Goal: Obtain resource: Download file/media

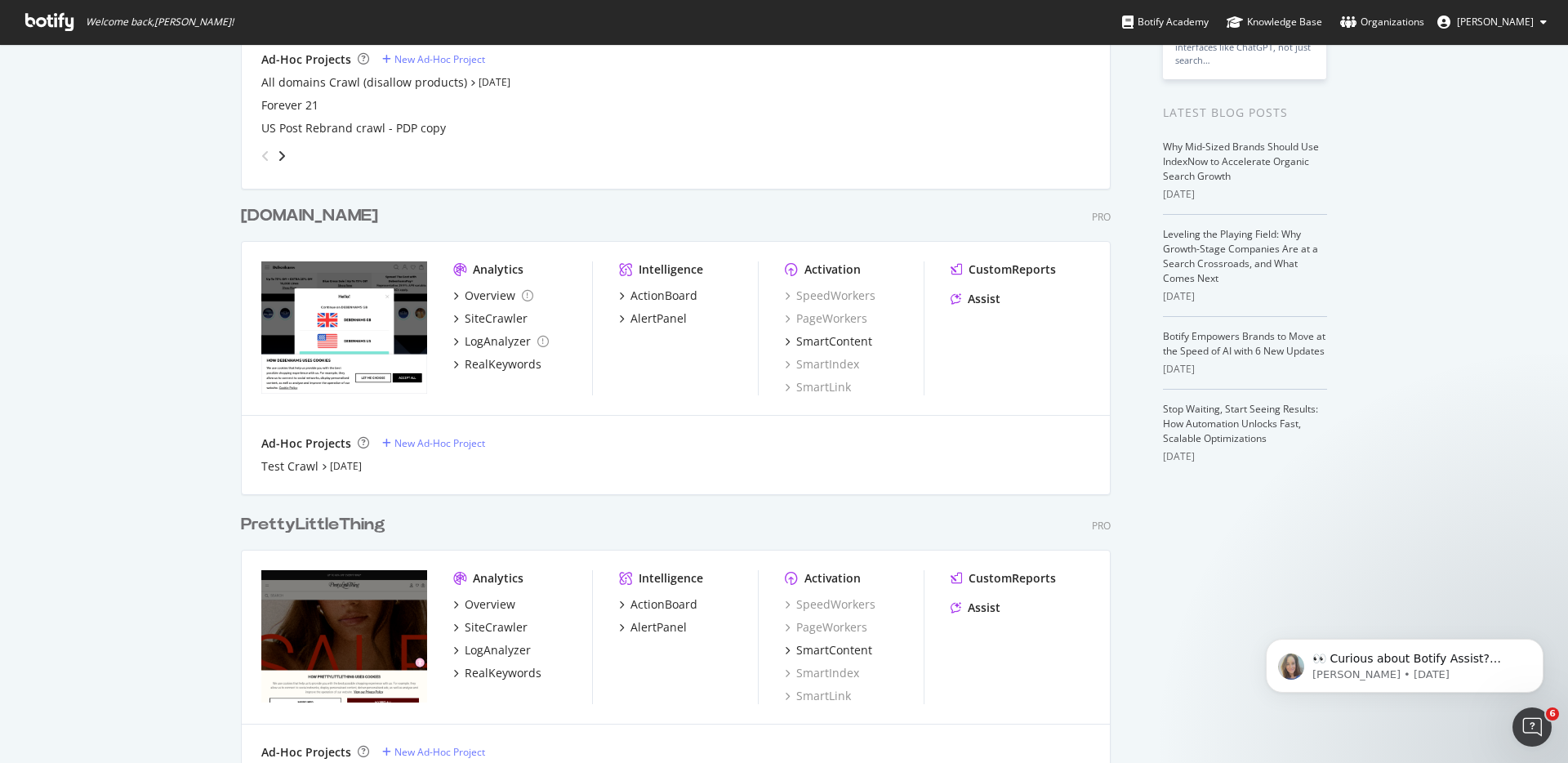
scroll to position [316, 0]
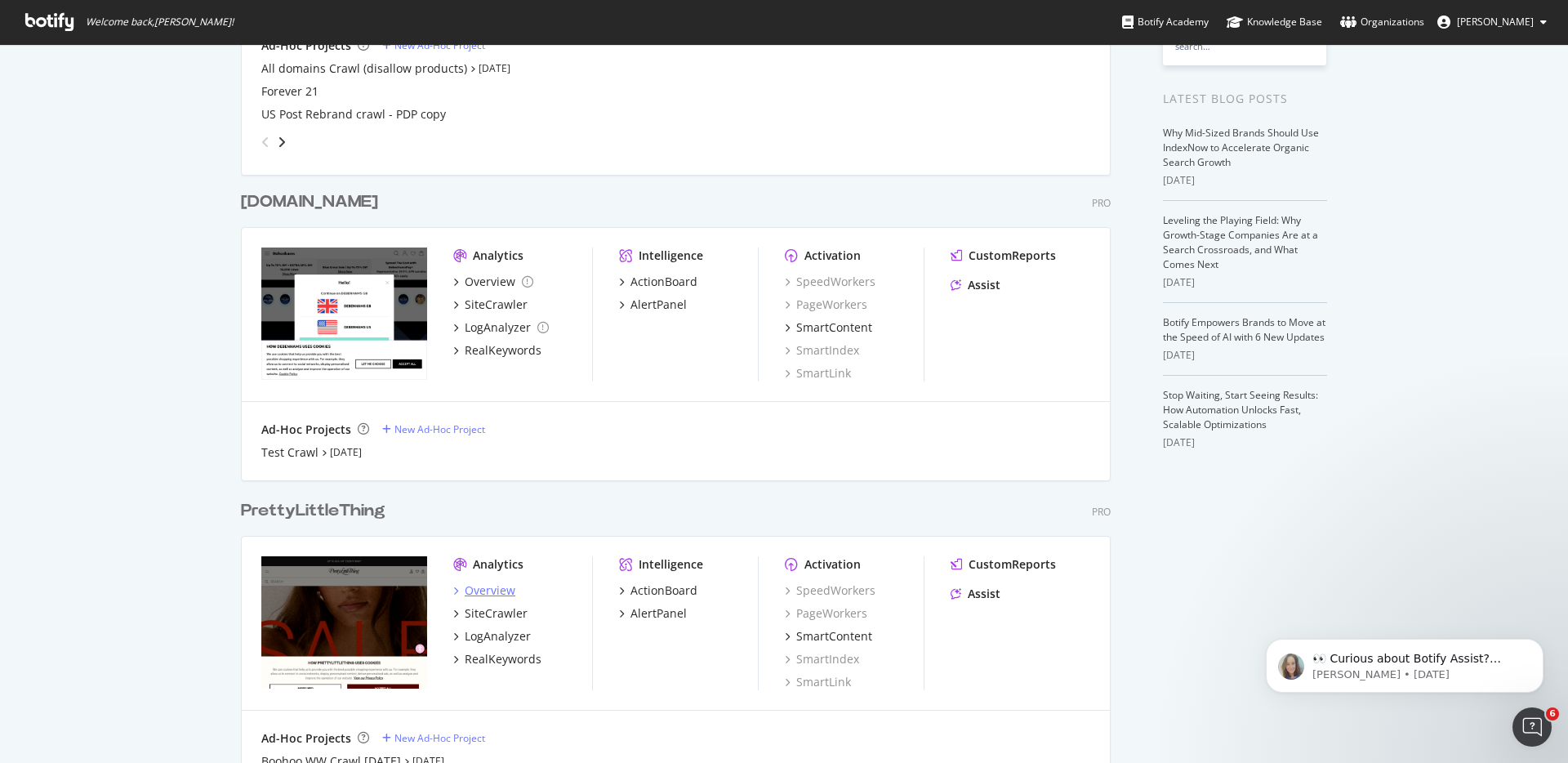
click at [484, 584] on div "Overview" at bounding box center [489, 590] width 50 height 16
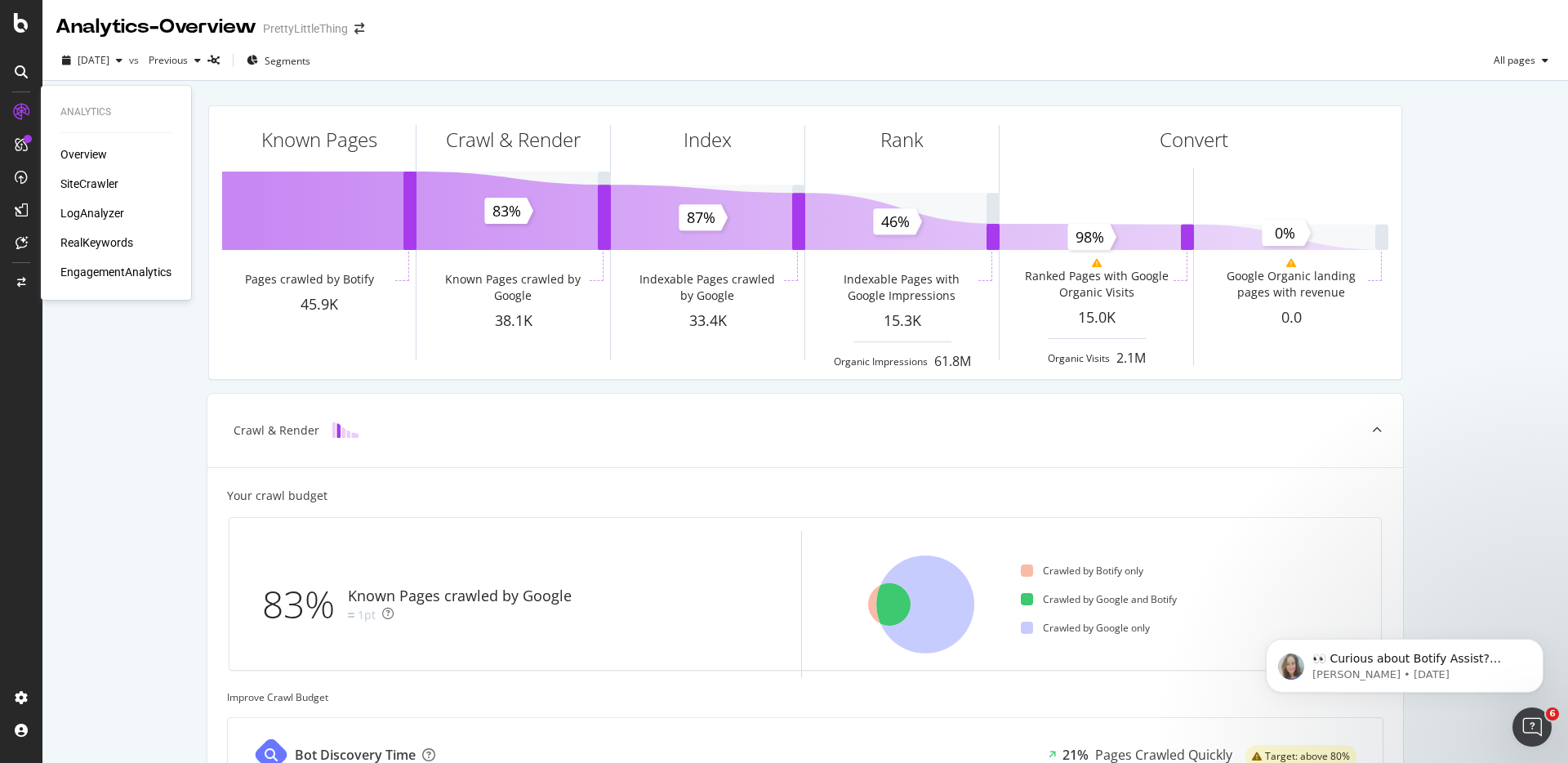
click at [92, 179] on div "SiteCrawler" at bounding box center [90, 184] width 58 height 16
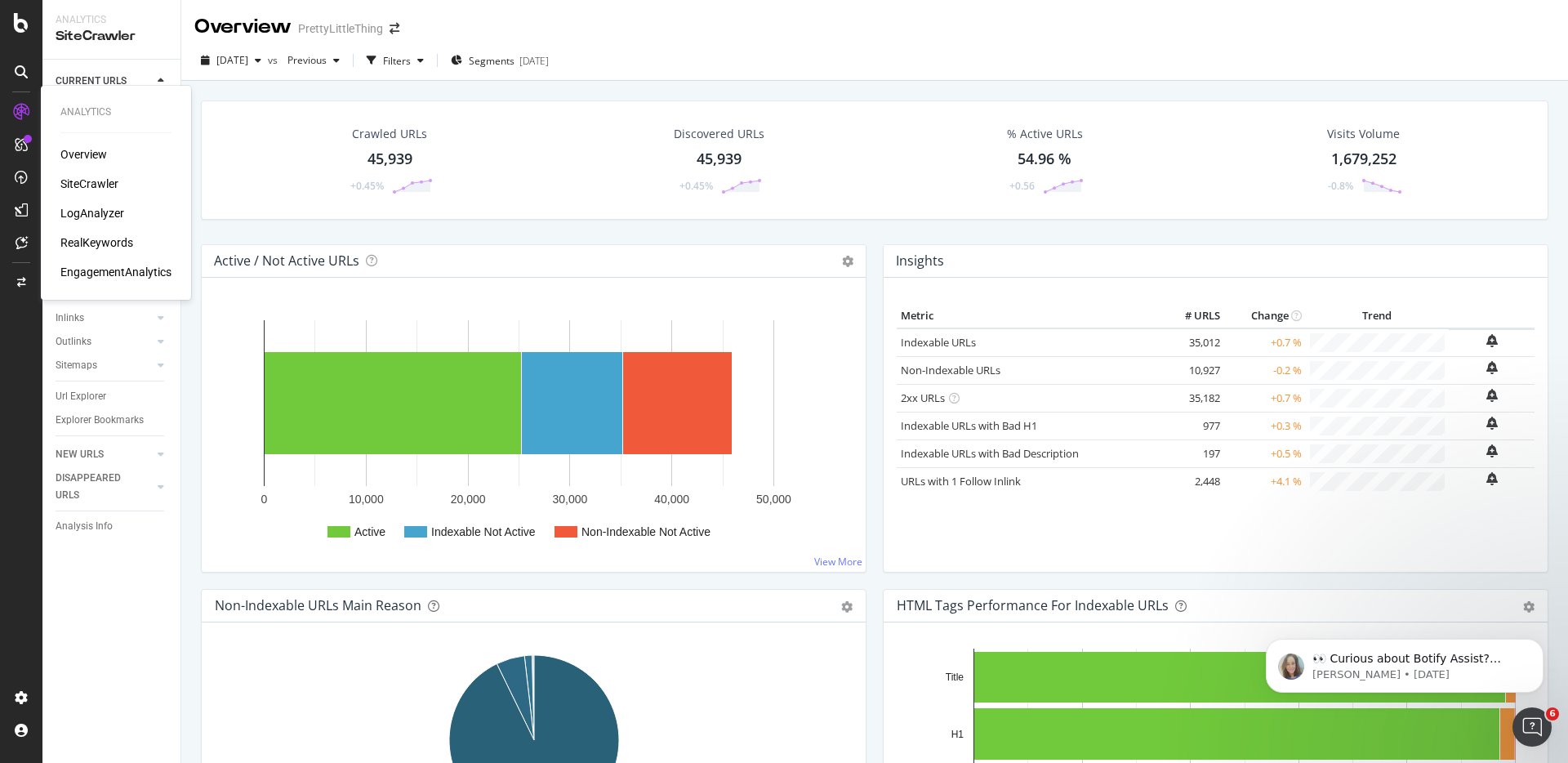
click at [81, 217] on div "LogAnalyzer" at bounding box center [92, 213] width 64 height 16
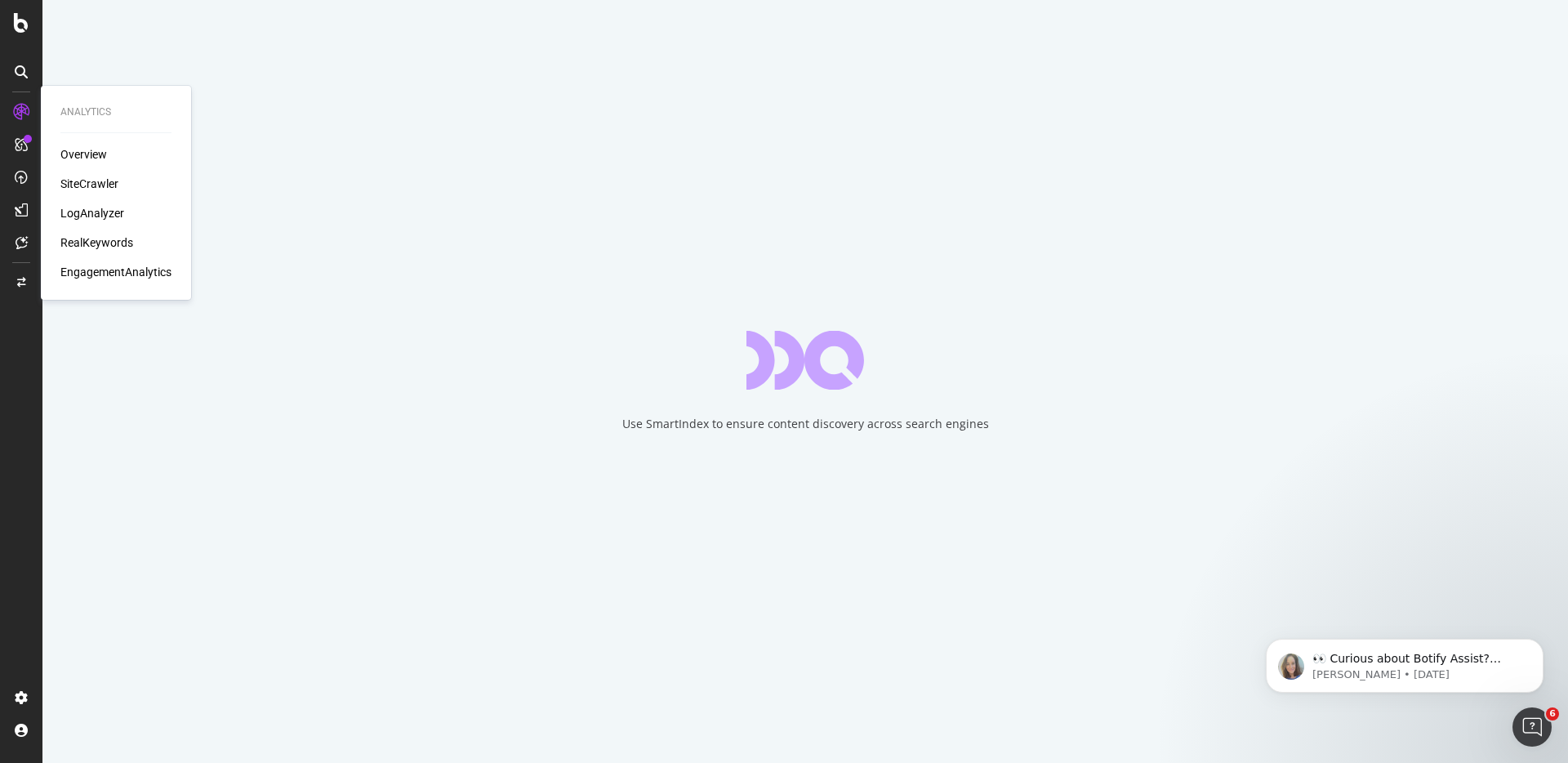
click at [86, 179] on div "SiteCrawler" at bounding box center [90, 184] width 58 height 16
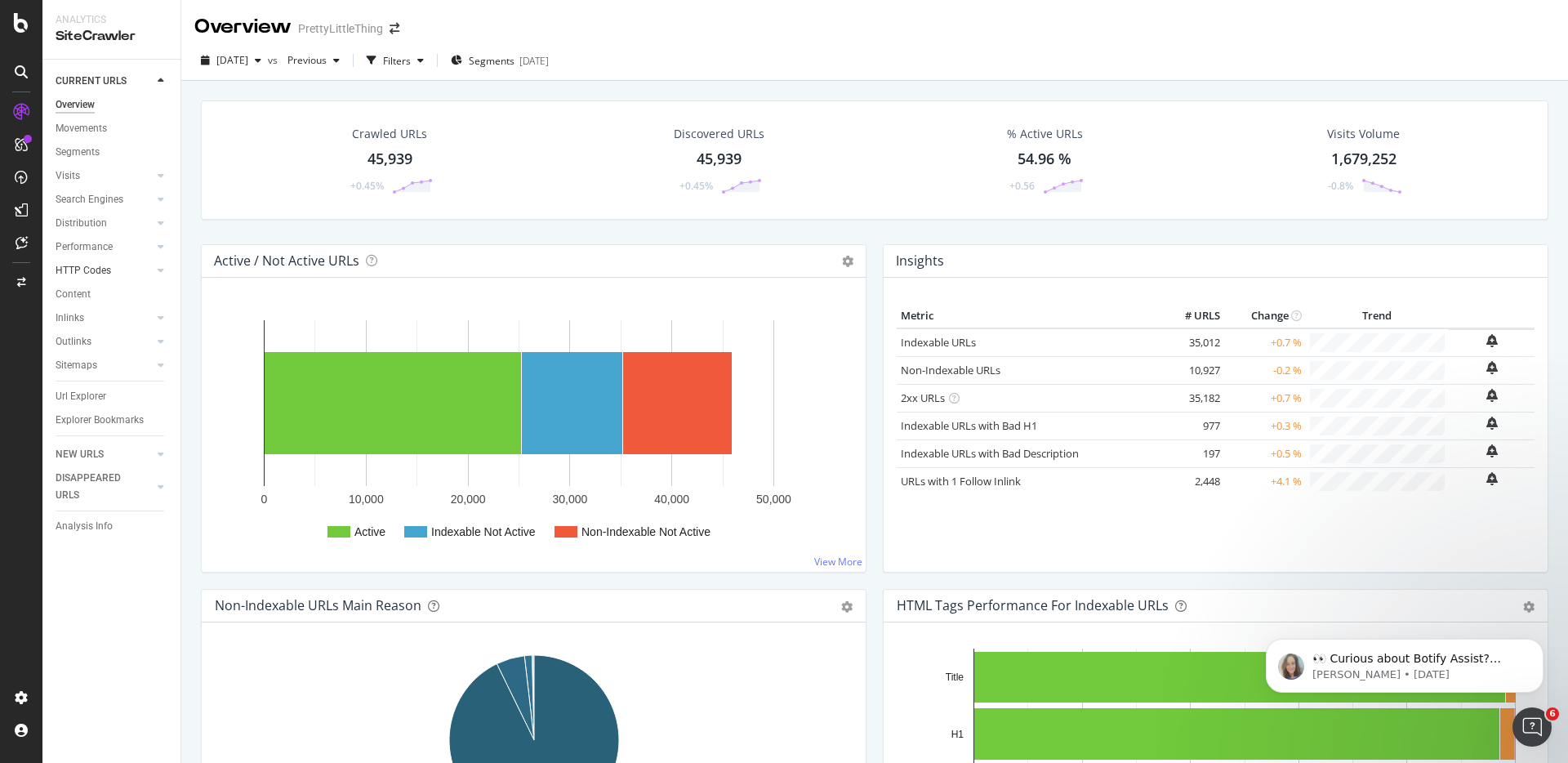
click at [150, 277] on link "HTTP Codes" at bounding box center [104, 271] width 97 height 17
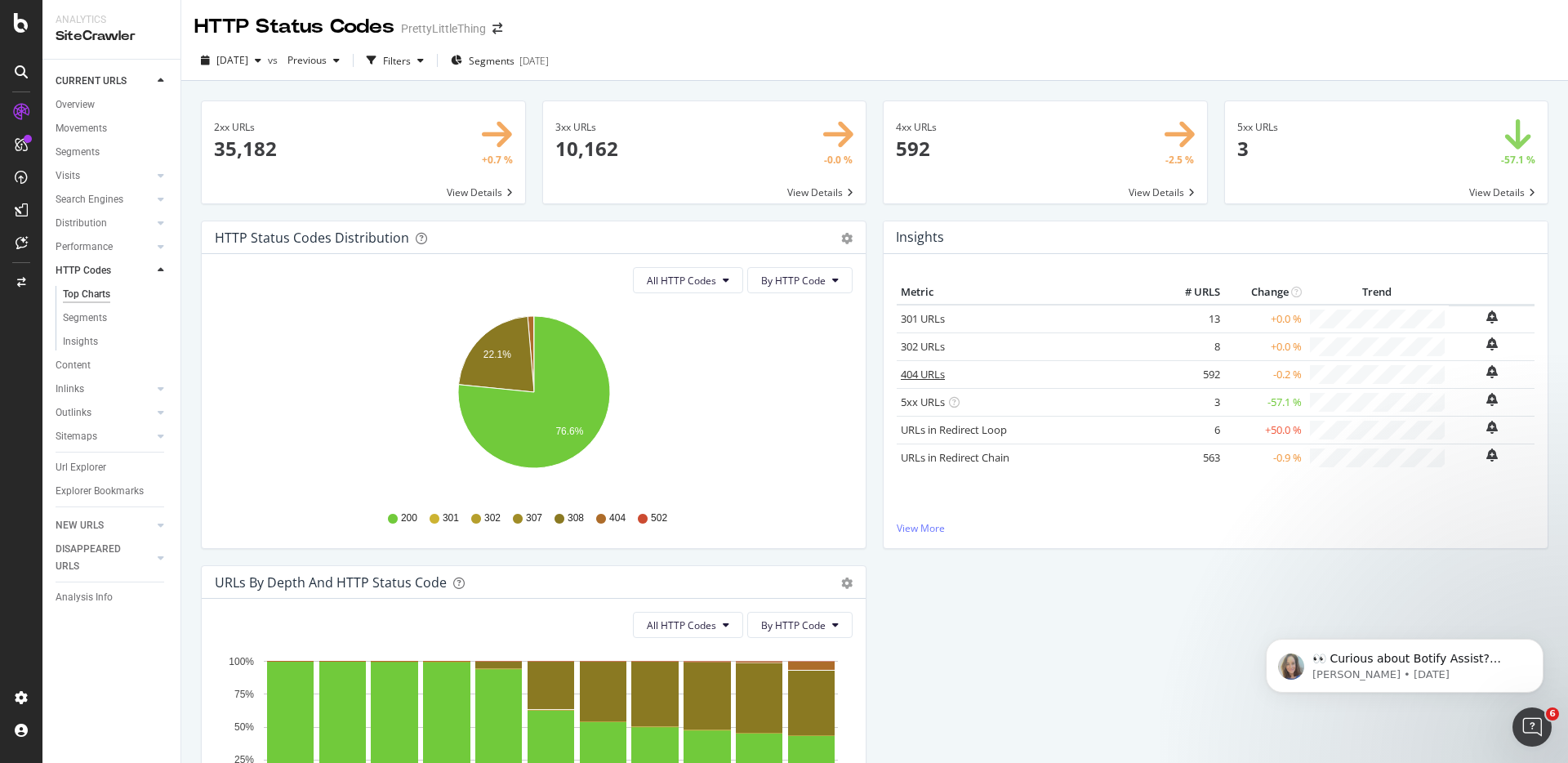
click at [911, 371] on link "404 URLs" at bounding box center [923, 373] width 44 height 15
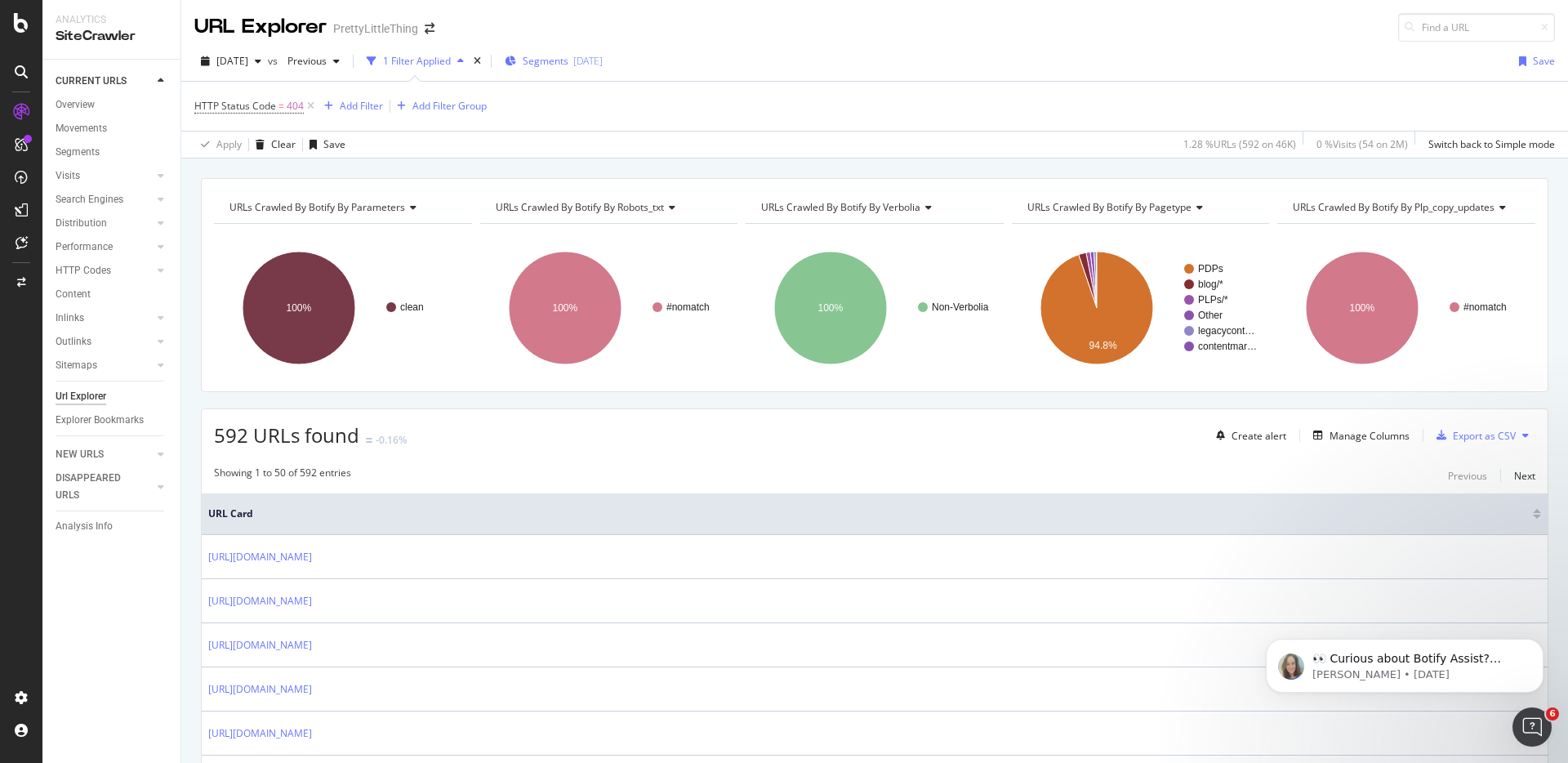
click at [603, 51] on div "Segments [DATE]" at bounding box center [553, 61] width 98 height 25
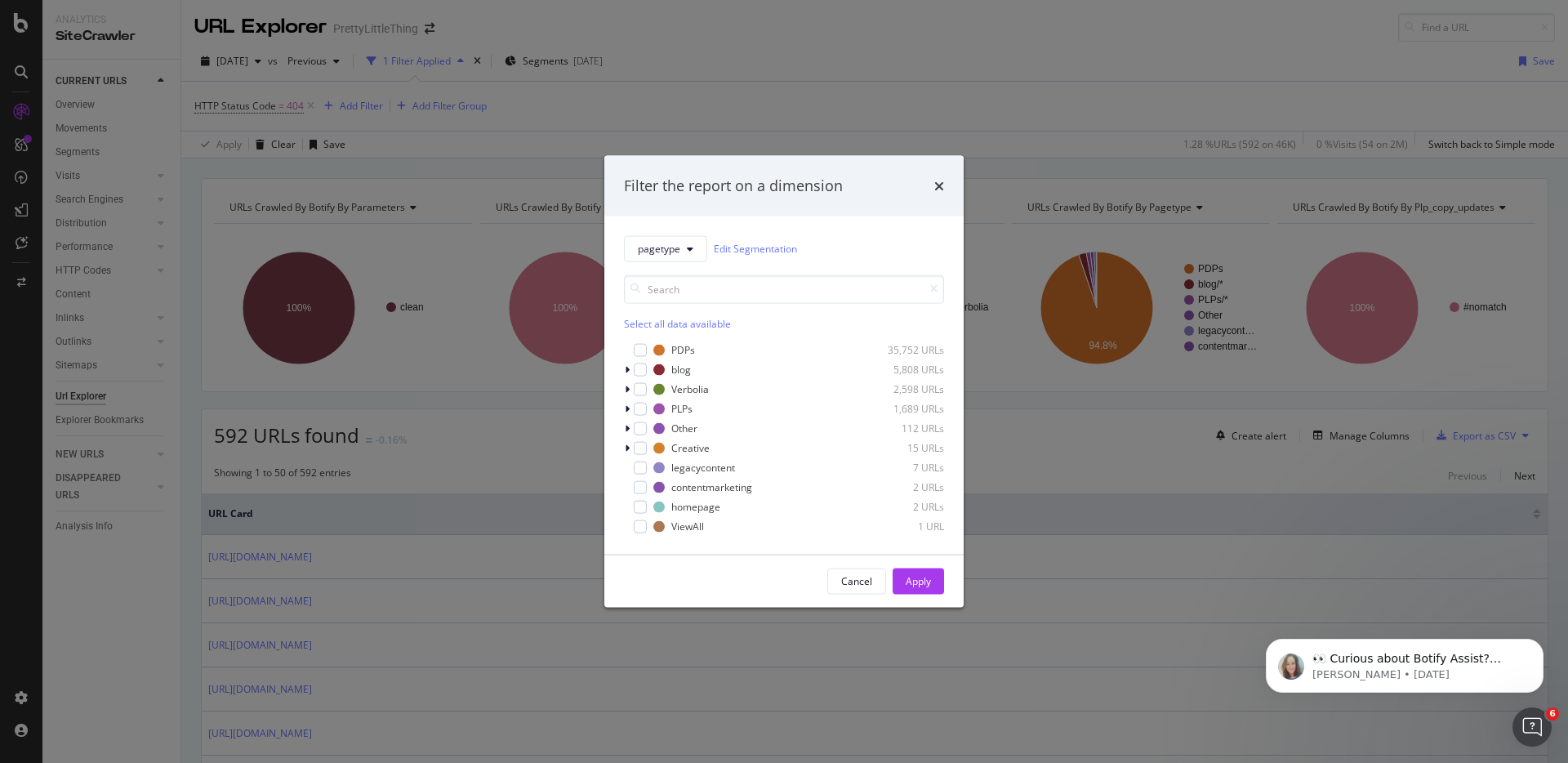
click at [676, 334] on div "Select all data available PDPs 35,752 URLs blog 5,808 URLs Verbolia 2,598 URLs …" at bounding box center [784, 404] width 320 height 260
click at [642, 353] on div "modal" at bounding box center [640, 349] width 13 height 13
click at [928, 578] on div "Apply" at bounding box center [919, 581] width 26 height 14
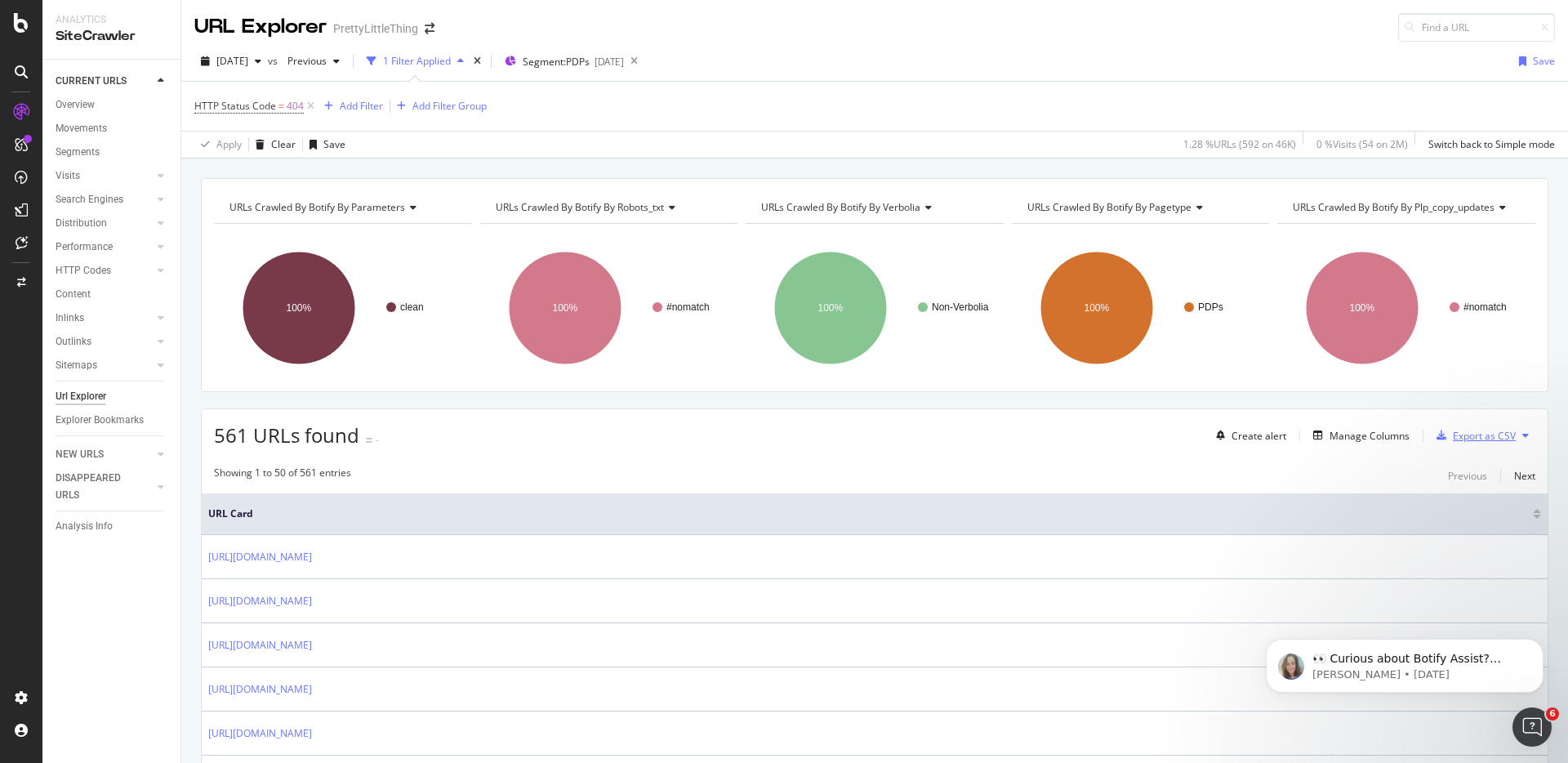
click at [1483, 430] on div "Export as CSV" at bounding box center [1484, 436] width 63 height 14
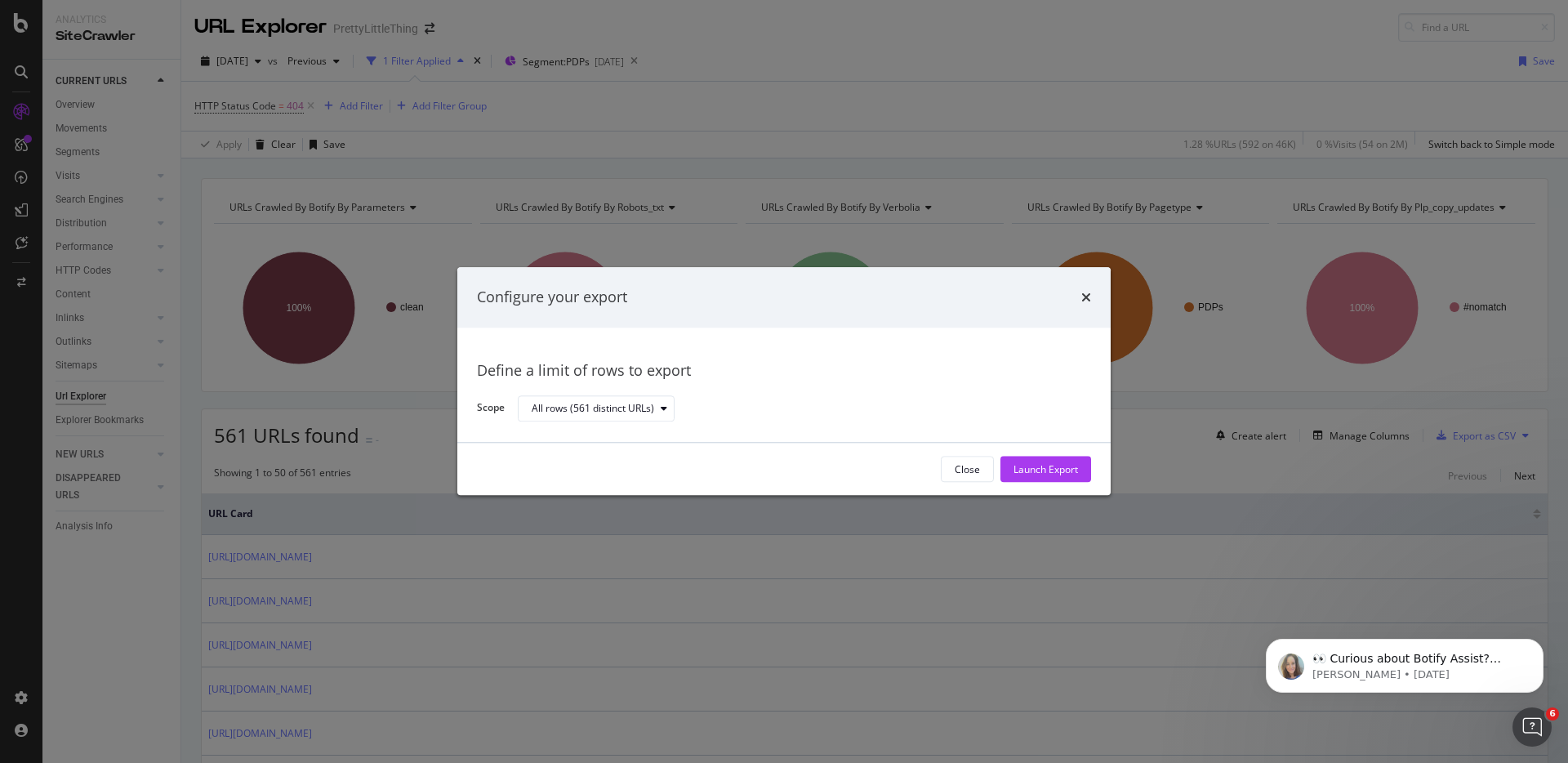
click at [646, 425] on div "Define a limit of rows to export Scope All rows (561 distinct URLs)" at bounding box center [784, 385] width 653 height 115
click at [643, 414] on div "All rows (561 distinct URLs)" at bounding box center [593, 408] width 122 height 9
click at [911, 367] on div "Define a limit of rows to export" at bounding box center [784, 371] width 614 height 21
click at [1039, 459] on div "Launch Export" at bounding box center [1046, 470] width 65 height 25
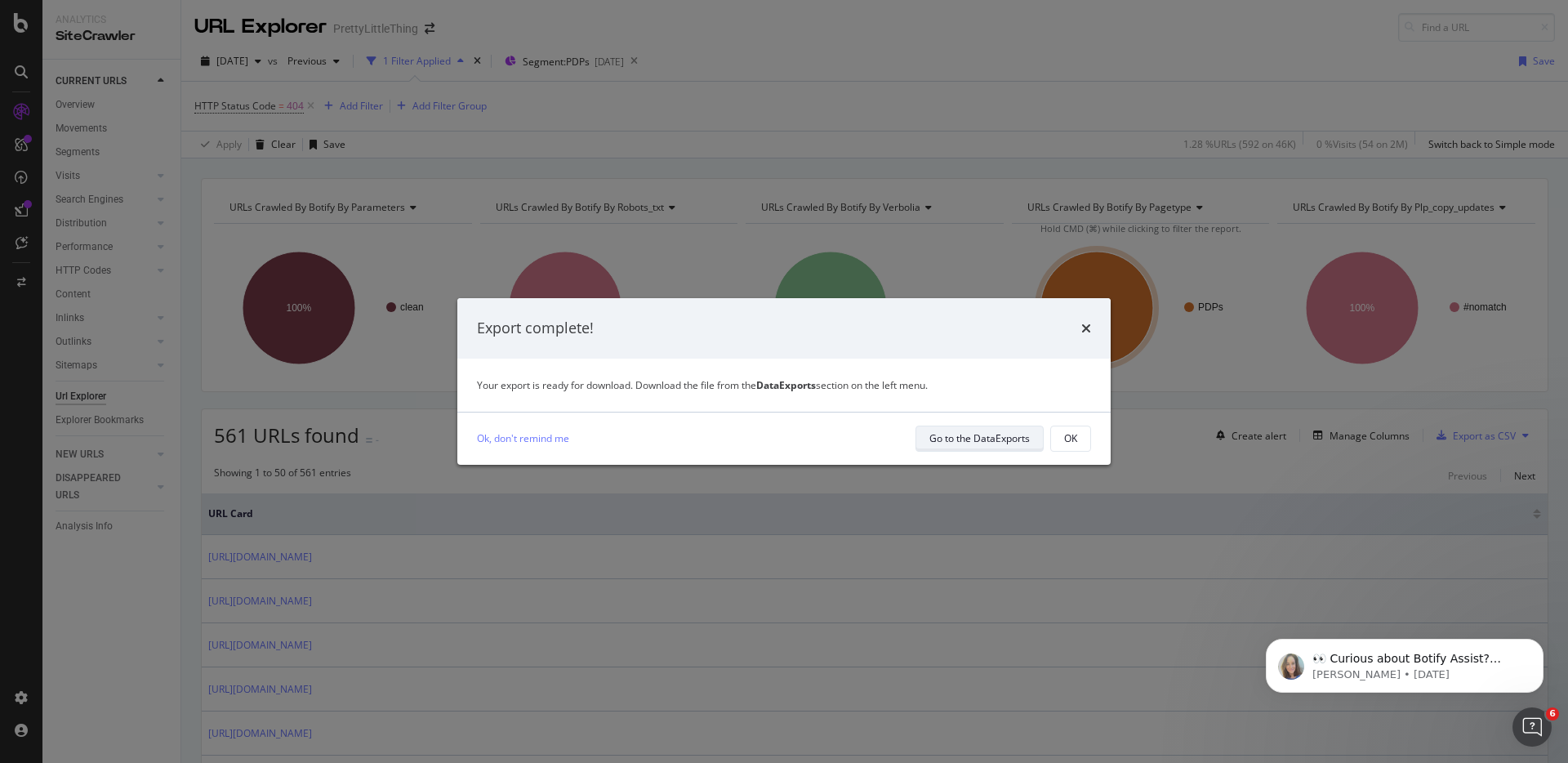
click at [1000, 447] on div "Go to the DataExports" at bounding box center [980, 438] width 101 height 23
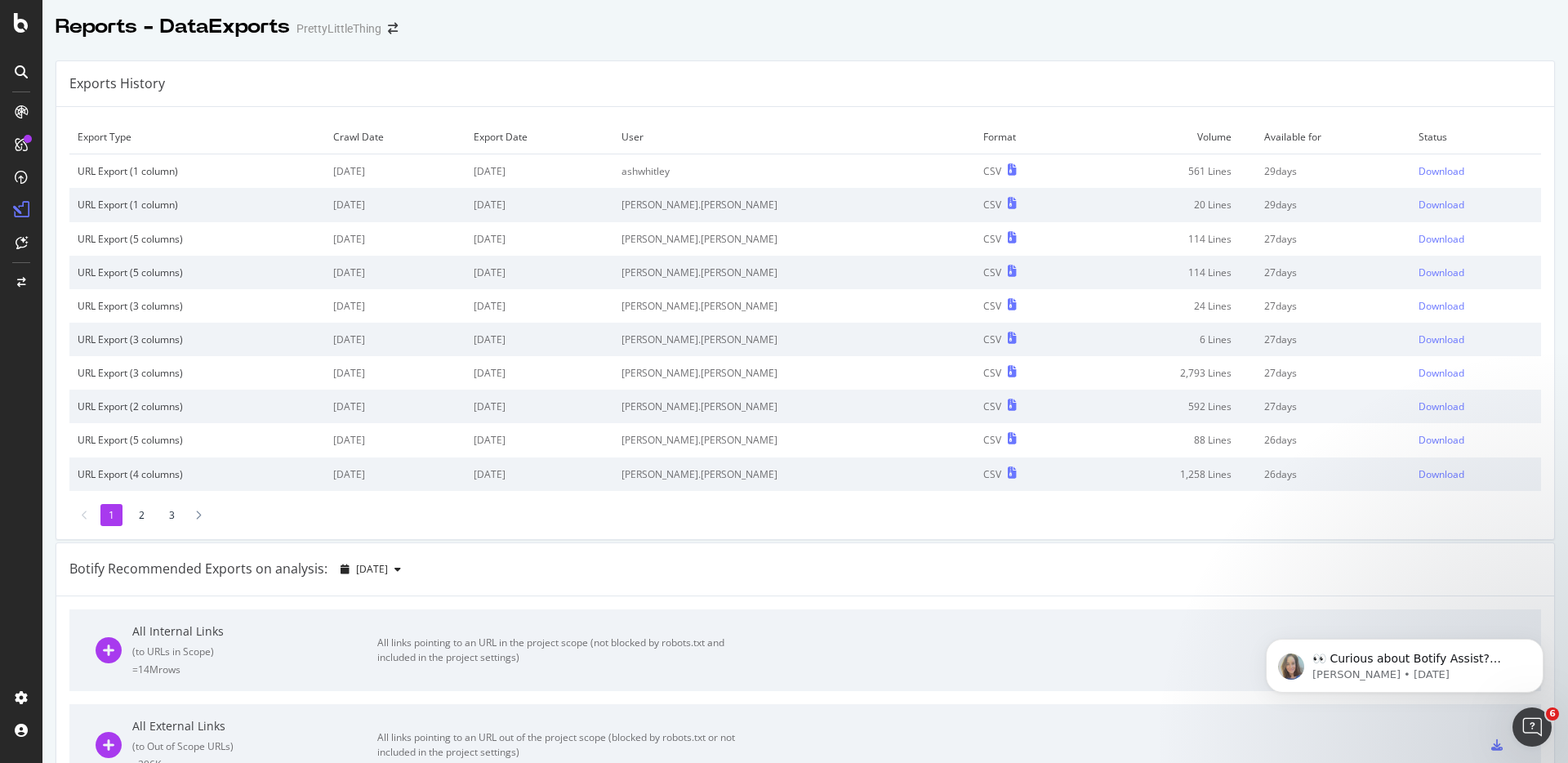
click at [1421, 180] on td "Download" at bounding box center [1476, 172] width 131 height 34
click at [1429, 176] on div "Download" at bounding box center [1442, 171] width 46 height 14
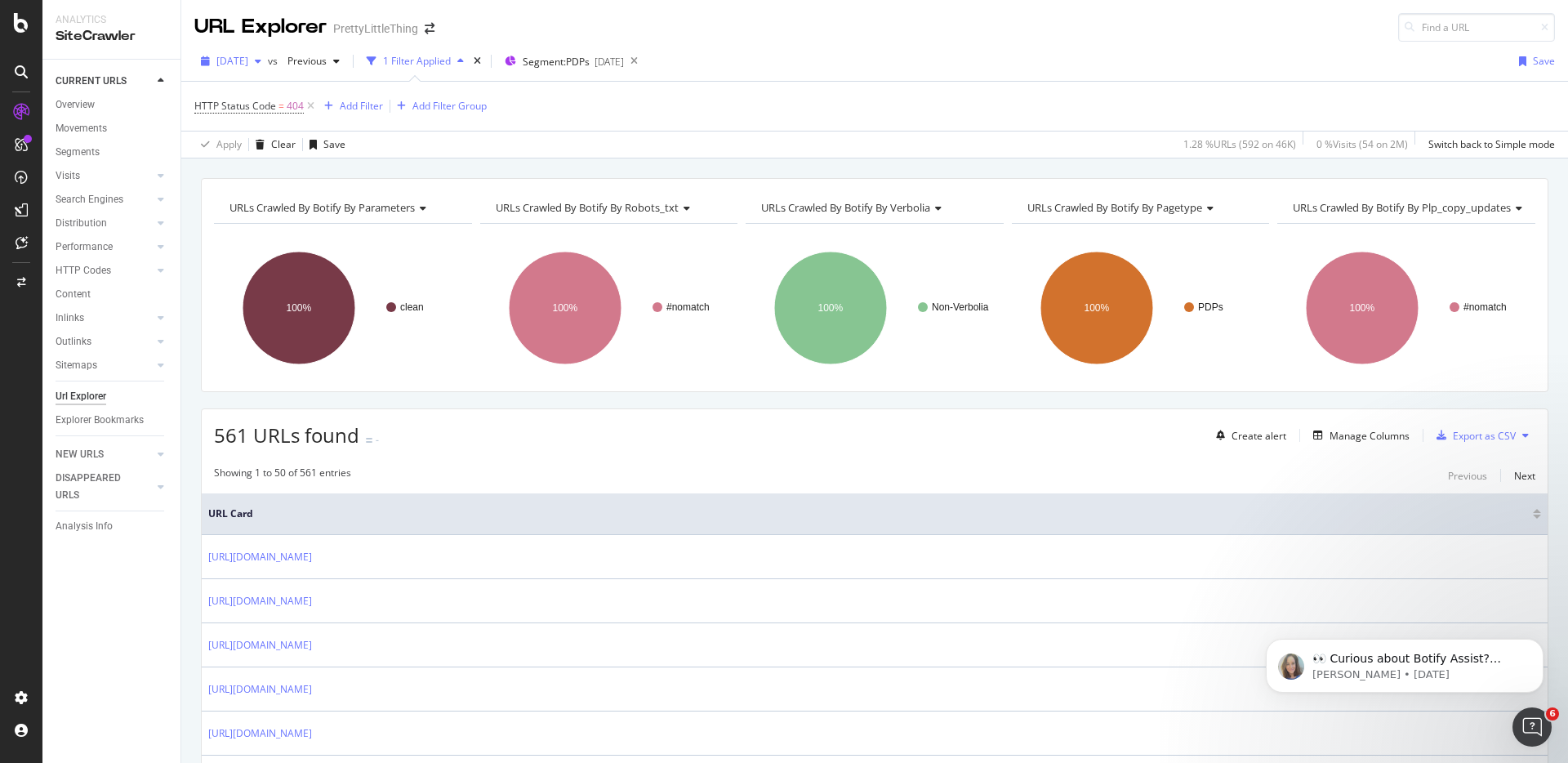
click at [249, 60] on span "[DATE]" at bounding box center [231, 61] width 32 height 14
click at [266, 143] on div "[DATE]" at bounding box center [260, 150] width 85 height 15
